Goal: Task Accomplishment & Management: Manage account settings

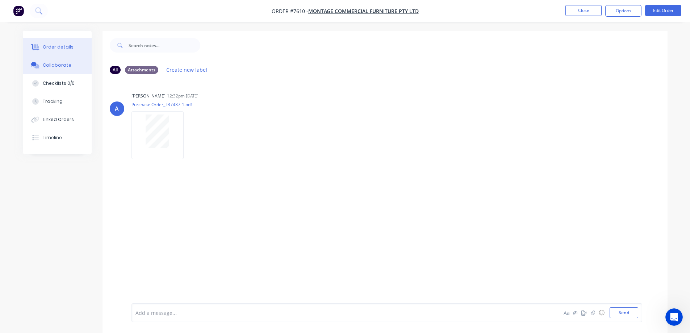
click at [49, 50] on div "Order details" at bounding box center [58, 47] width 31 height 7
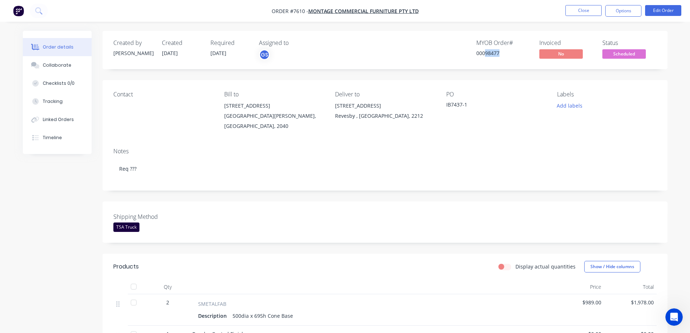
drag, startPoint x: 485, startPoint y: 53, endPoint x: 499, endPoint y: 62, distance: 16.4
click at [499, 62] on div "Created by [PERSON_NAME] Created [DATE] Required [DATE] Assigned to GS MYOB Ord…" at bounding box center [384, 50] width 565 height 38
copy div "98477"
drag, startPoint x: 211, startPoint y: 52, endPoint x: 230, endPoint y: 59, distance: 21.0
click at [230, 59] on div "Required [DATE]" at bounding box center [230, 49] width 40 height 21
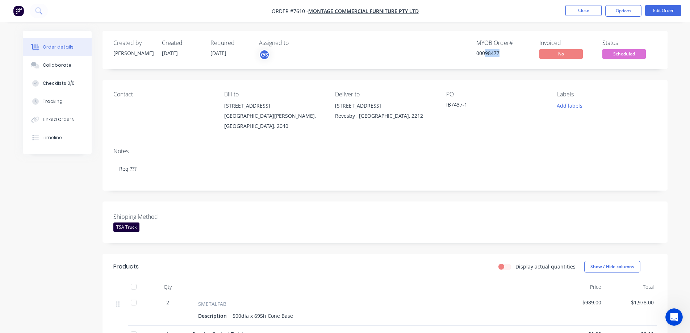
copy span "[DATE]"
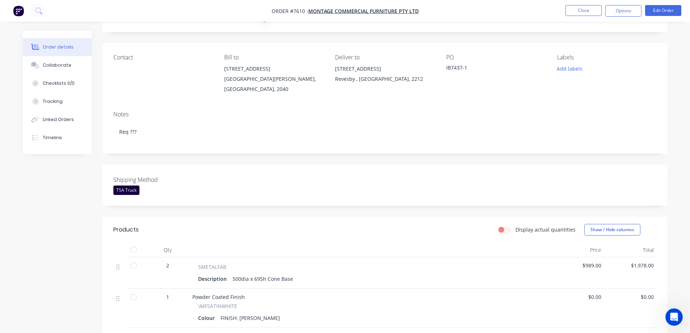
scroll to position [36, 0]
click at [654, 9] on button "Edit Order" at bounding box center [663, 10] width 36 height 11
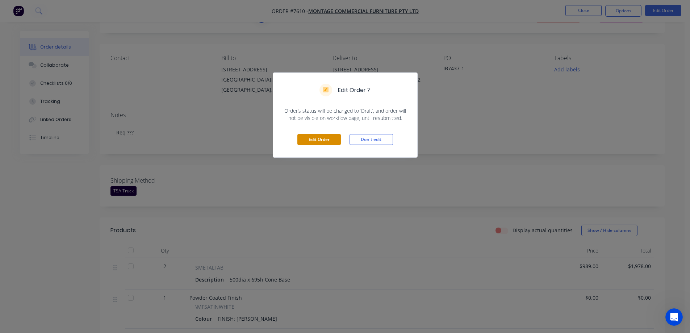
click at [320, 139] on button "Edit Order" at bounding box center [318, 139] width 43 height 11
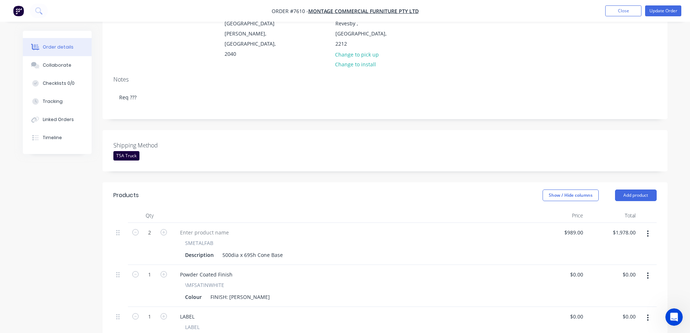
scroll to position [109, 0]
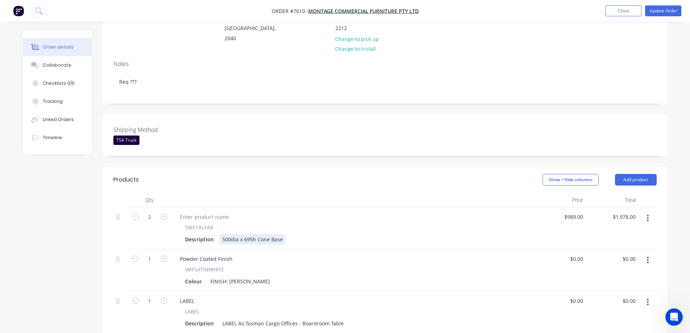
click at [236, 234] on div "500dia x 695h Cone Base" at bounding box center [252, 239] width 66 height 10
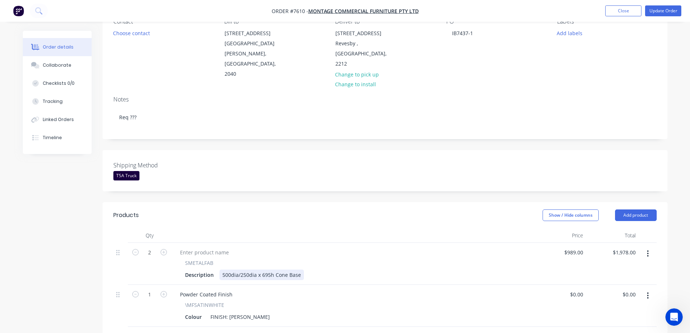
scroll to position [72, 0]
click at [669, 9] on button "Update Order" at bounding box center [663, 10] width 36 height 11
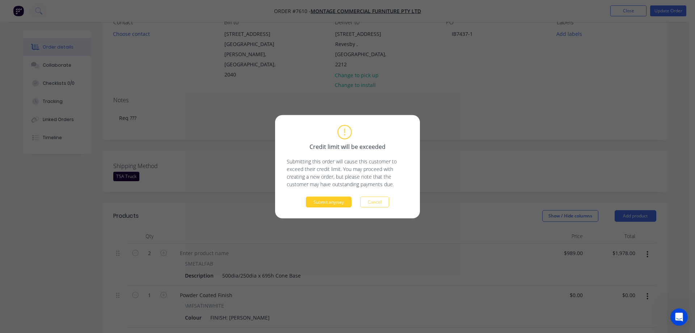
click at [338, 203] on button "Submit anyway" at bounding box center [329, 201] width 46 height 11
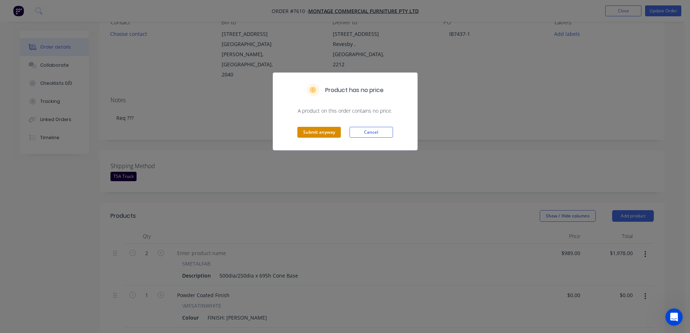
click at [320, 135] on button "Submit anyway" at bounding box center [318, 132] width 43 height 11
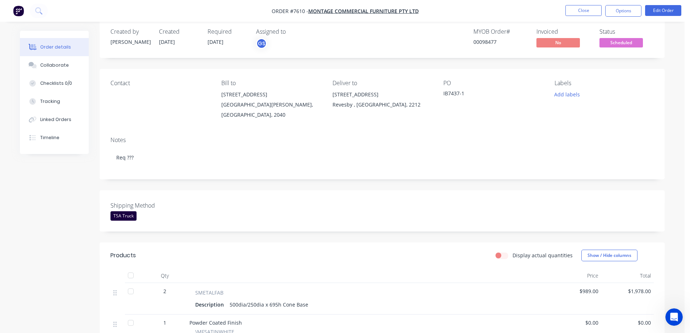
scroll to position [0, 0]
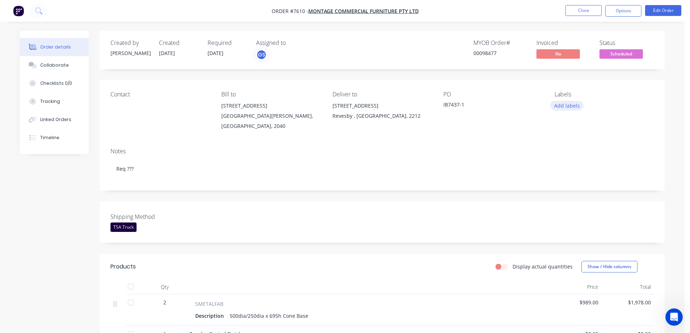
click at [555, 105] on button "Add labels" at bounding box center [566, 106] width 33 height 10
click at [510, 105] on div "IB7437-1" at bounding box center [488, 106] width 91 height 10
click at [617, 51] on span "Scheduled" at bounding box center [620, 53] width 43 height 9
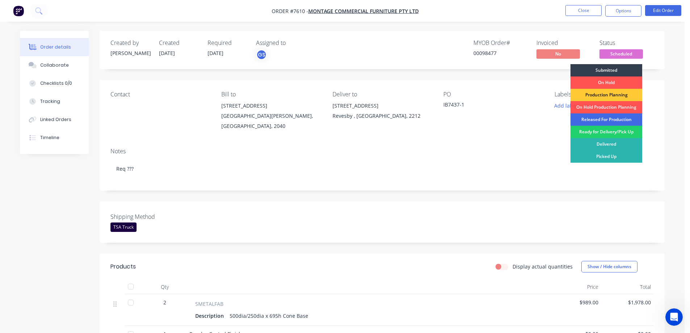
click at [603, 119] on div "Released For Production" at bounding box center [606, 119] width 72 height 12
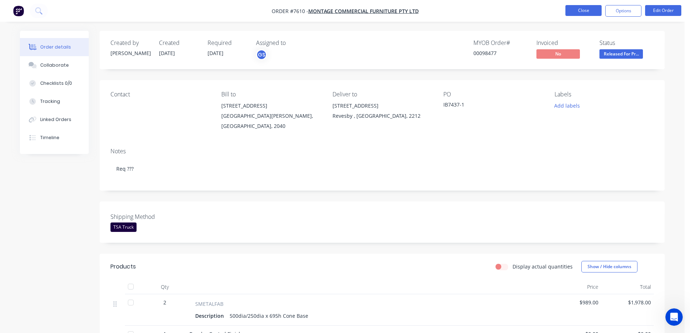
click at [579, 10] on button "Close" at bounding box center [583, 10] width 36 height 11
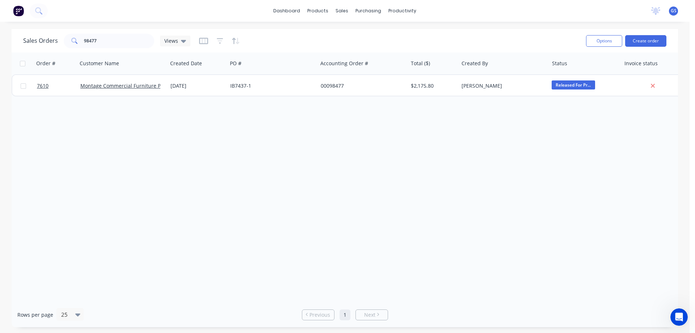
click at [151, 161] on div "Order # Customer Name Created Date PO # Accounting Order # Total ($) Created By…" at bounding box center [345, 176] width 667 height 249
click at [286, 198] on div "Order # Customer Name Created Date PO # Accounting Order # Total ($) Created By…" at bounding box center [345, 176] width 667 height 249
drag, startPoint x: 112, startPoint y: 41, endPoint x: 64, endPoint y: 43, distance: 47.8
click at [64, 43] on div "98477" at bounding box center [109, 41] width 91 height 14
type input "98308"
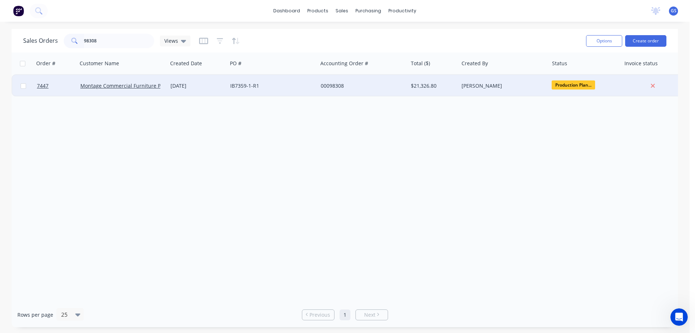
click at [186, 92] on div "[DATE]" at bounding box center [198, 86] width 60 height 22
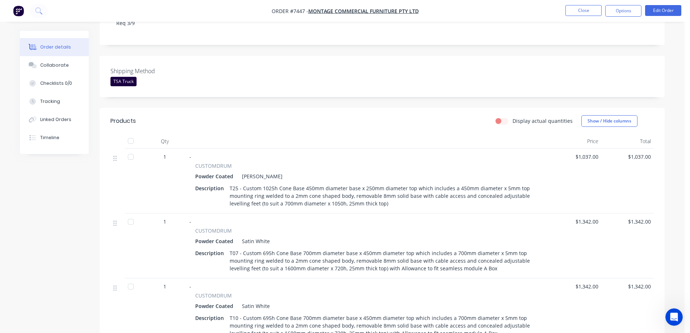
scroll to position [69, 0]
